Goal: Task Accomplishment & Management: Manage account settings

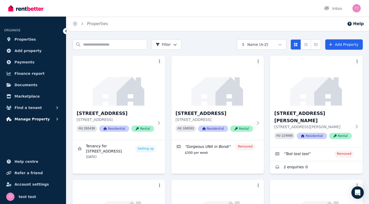
click at [42, 120] on span "Manage Property" at bounding box center [31, 119] width 35 height 6
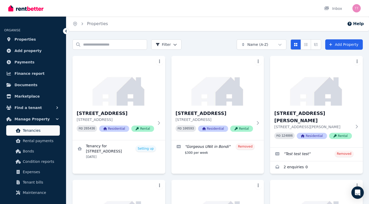
click at [37, 132] on span "Tenancies" at bounding box center [40, 130] width 35 height 6
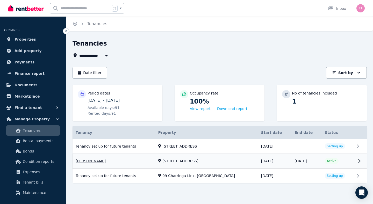
click at [243, 160] on link "View property details" at bounding box center [219, 161] width 294 height 14
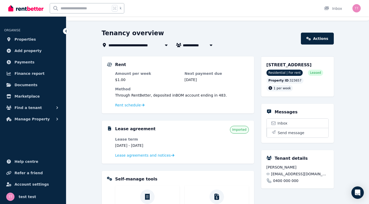
scroll to position [10, 0]
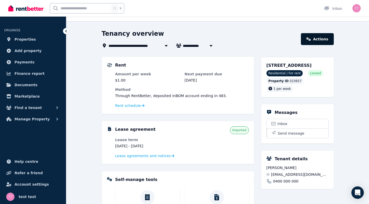
click at [324, 40] on link "Actions" at bounding box center [317, 39] width 33 height 12
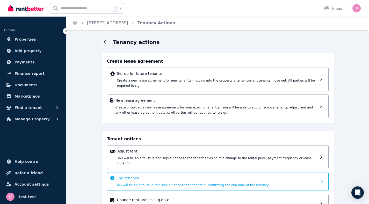
scroll to position [1, 0]
click at [155, 175] on p "End tenancy" at bounding box center [216, 177] width 201 height 5
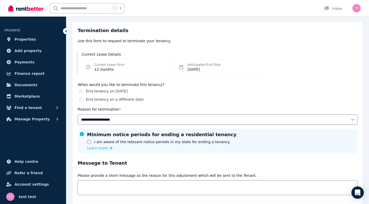
scroll to position [39, 0]
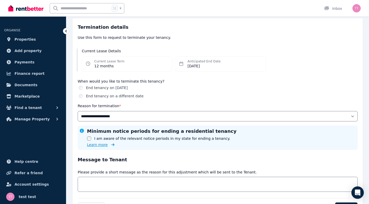
click at [97, 146] on span "Learn more" at bounding box center [97, 144] width 21 height 5
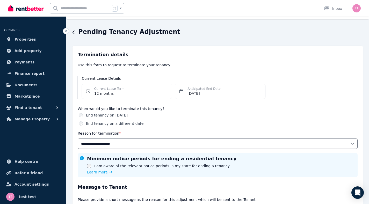
scroll to position [0, 0]
